Goal: Information Seeking & Learning: Learn about a topic

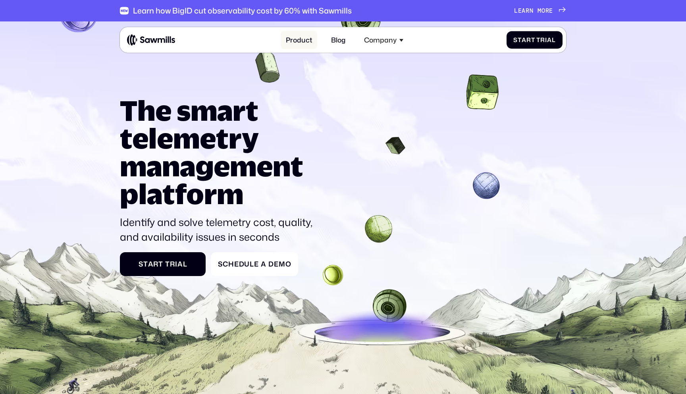
click at [296, 42] on link "Product" at bounding box center [298, 40] width 36 height 19
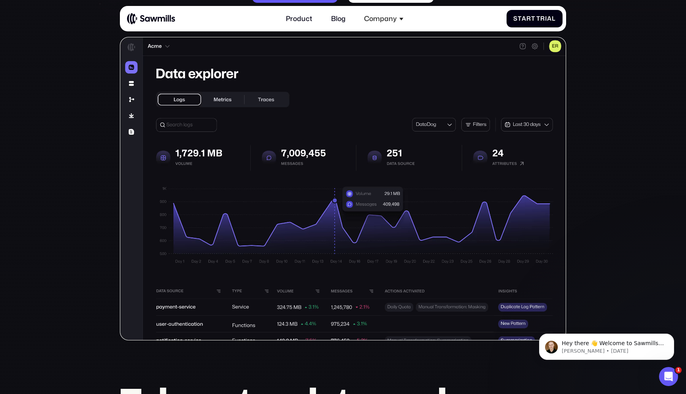
scroll to position [199, 0]
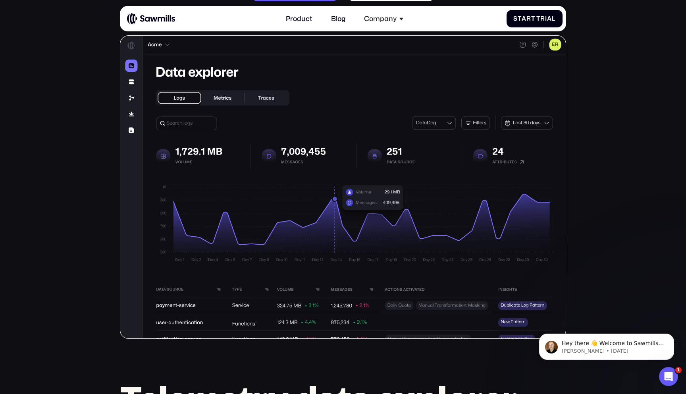
click at [226, 100] on img at bounding box center [343, 186] width 446 height 303
click at [252, 97] on img at bounding box center [343, 186] width 446 height 303
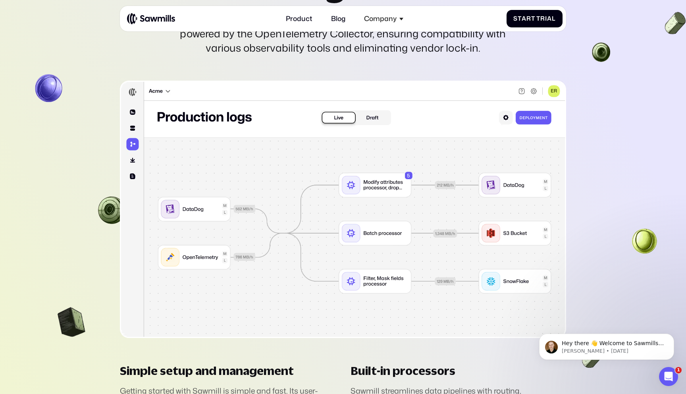
scroll to position [2099, 0]
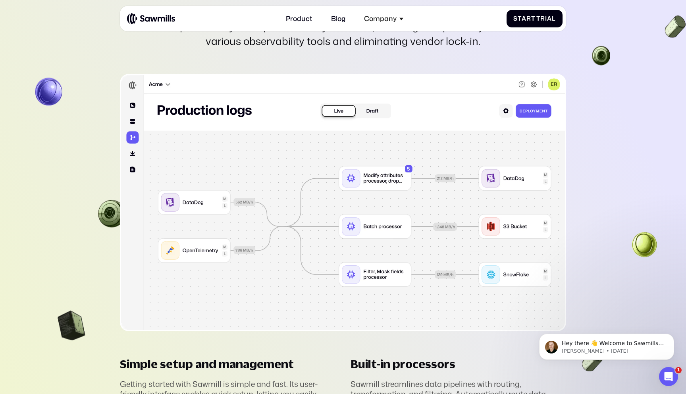
click at [374, 115] on img at bounding box center [343, 202] width 446 height 257
click at [338, 111] on img at bounding box center [343, 202] width 446 height 257
click at [371, 111] on img at bounding box center [343, 202] width 446 height 257
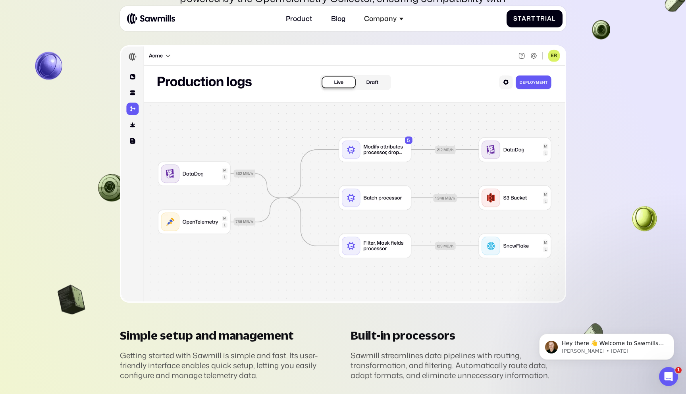
scroll to position [2126, 0]
